Goal: Use online tool/utility: Utilize a website feature to perform a specific function

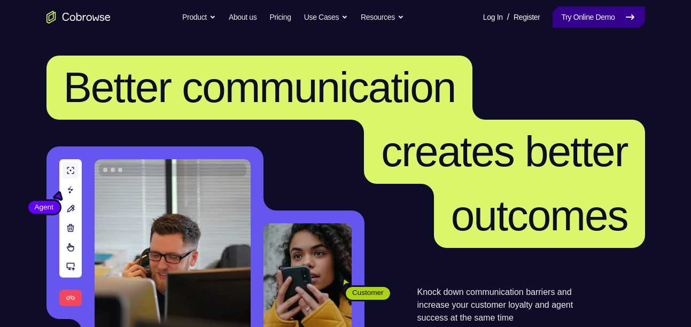
click at [576, 22] on link "Try Online Demo" at bounding box center [598, 16] width 92 height 21
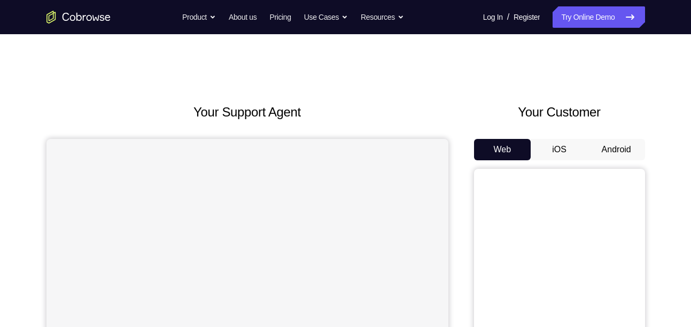
click at [624, 143] on button "Android" at bounding box center [616, 149] width 57 height 21
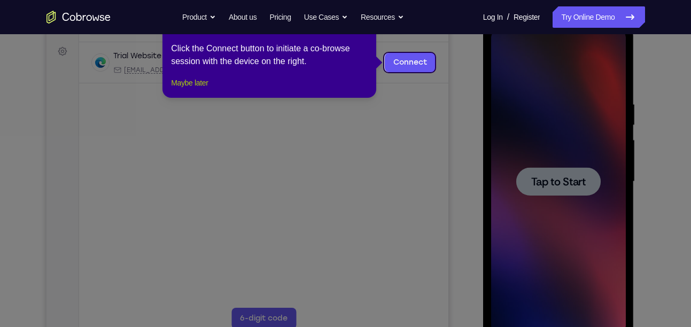
click at [208, 89] on button "Maybe later" at bounding box center [189, 82] width 37 height 13
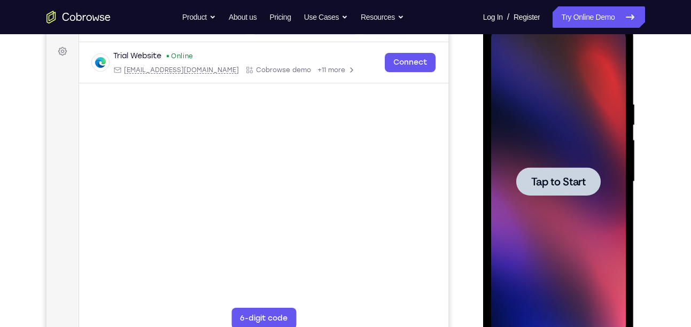
click at [544, 181] on span "Tap to Start" at bounding box center [558, 181] width 54 height 11
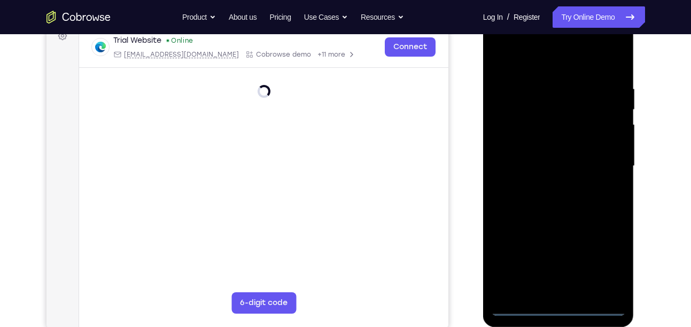
scroll to position [166, 0]
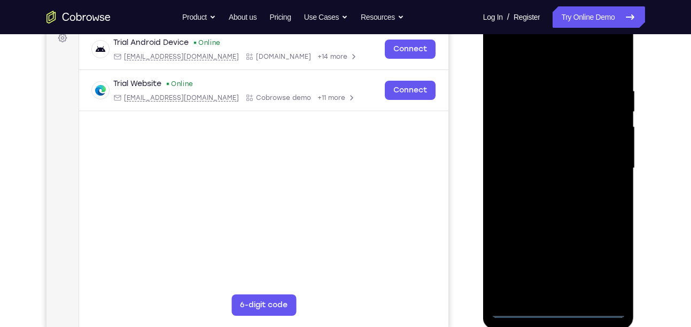
click at [559, 309] on div at bounding box center [558, 168] width 135 height 299
click at [602, 255] on div at bounding box center [558, 168] width 135 height 299
click at [545, 60] on div at bounding box center [558, 168] width 135 height 299
click at [602, 164] on div at bounding box center [558, 168] width 135 height 299
click at [544, 185] on div at bounding box center [558, 168] width 135 height 299
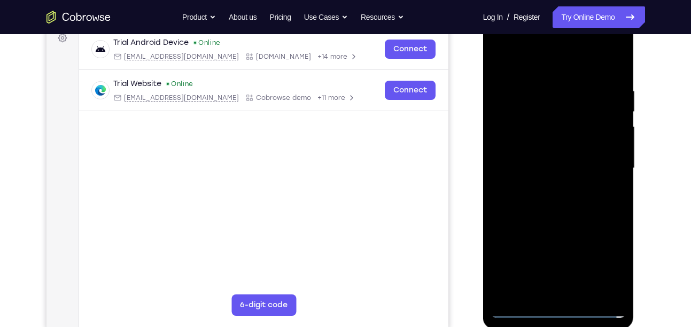
click at [539, 163] on div at bounding box center [558, 168] width 135 height 299
click at [518, 145] on div at bounding box center [558, 168] width 135 height 299
click at [530, 164] on div at bounding box center [558, 168] width 135 height 299
click at [563, 215] on div at bounding box center [558, 168] width 135 height 299
click at [579, 293] on div at bounding box center [558, 168] width 135 height 299
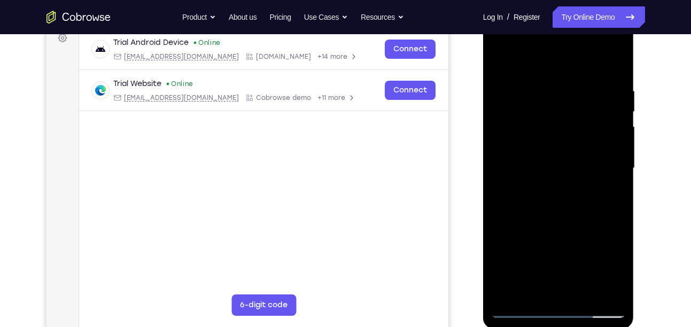
click at [562, 222] on div at bounding box center [558, 168] width 135 height 299
click at [621, 69] on div at bounding box center [558, 168] width 135 height 299
click at [501, 57] on div at bounding box center [558, 168] width 135 height 299
click at [621, 54] on div at bounding box center [558, 168] width 135 height 299
click at [616, 59] on div at bounding box center [558, 168] width 135 height 299
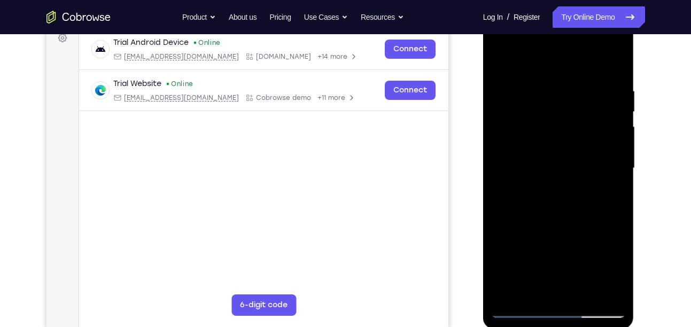
click at [504, 85] on div at bounding box center [558, 168] width 135 height 299
click at [513, 88] on div at bounding box center [558, 168] width 135 height 299
click at [607, 292] on div at bounding box center [558, 168] width 135 height 299
click at [565, 243] on div at bounding box center [558, 168] width 135 height 299
click at [500, 60] on div at bounding box center [558, 168] width 135 height 299
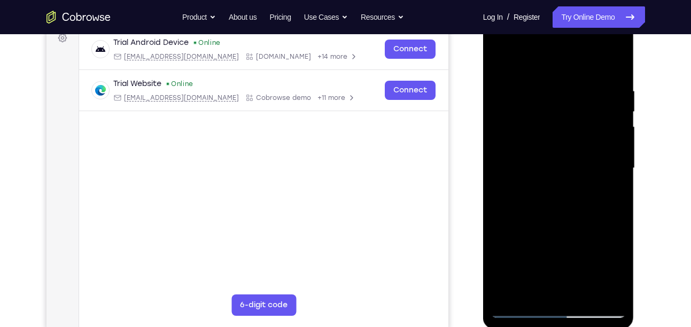
click at [534, 291] on div at bounding box center [558, 168] width 135 height 299
click at [519, 59] on div at bounding box center [558, 168] width 135 height 299
click at [532, 94] on div at bounding box center [558, 168] width 135 height 299
click at [586, 98] on div at bounding box center [558, 168] width 135 height 299
click at [558, 290] on div at bounding box center [558, 168] width 135 height 299
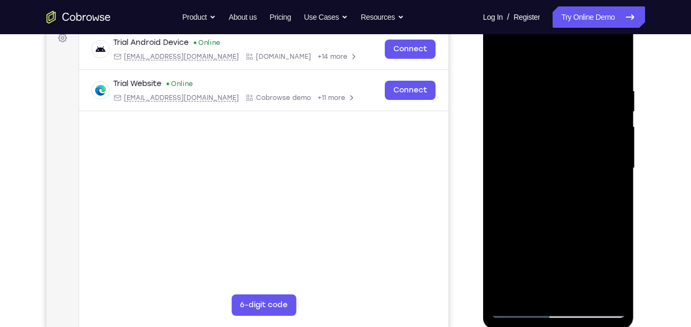
click at [611, 194] on div at bounding box center [558, 168] width 135 height 299
click at [498, 64] on div at bounding box center [558, 168] width 135 height 299
click at [501, 58] on div at bounding box center [558, 168] width 135 height 299
click at [583, 293] on div at bounding box center [558, 168] width 135 height 299
click at [588, 282] on div at bounding box center [558, 168] width 135 height 299
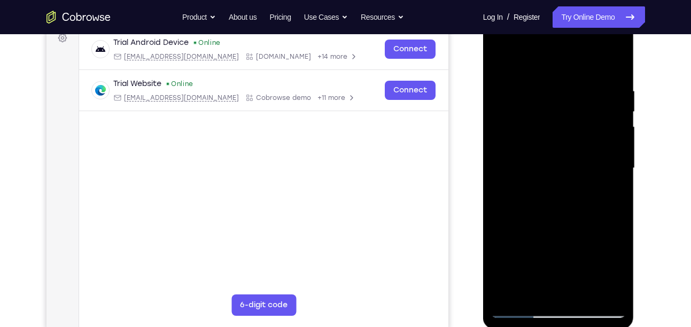
click at [532, 291] on div at bounding box center [558, 168] width 135 height 299
click at [550, 59] on div at bounding box center [558, 168] width 135 height 299
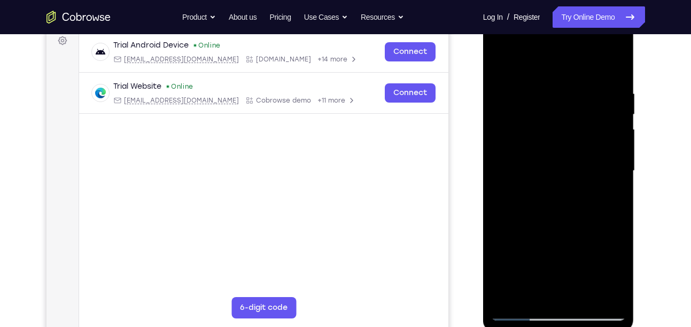
scroll to position [164, 0]
click at [611, 60] on div at bounding box center [558, 170] width 135 height 299
click at [541, 57] on div at bounding box center [558, 170] width 135 height 299
click at [517, 93] on div at bounding box center [558, 170] width 135 height 299
click at [585, 99] on div at bounding box center [558, 170] width 135 height 299
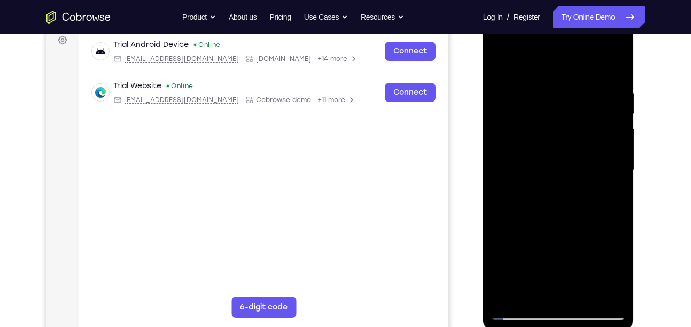
click at [611, 288] on div at bounding box center [558, 170] width 135 height 299
click at [613, 193] on div at bounding box center [558, 170] width 135 height 299
click at [611, 200] on div at bounding box center [558, 170] width 135 height 299
